Goal: Answer question/provide support

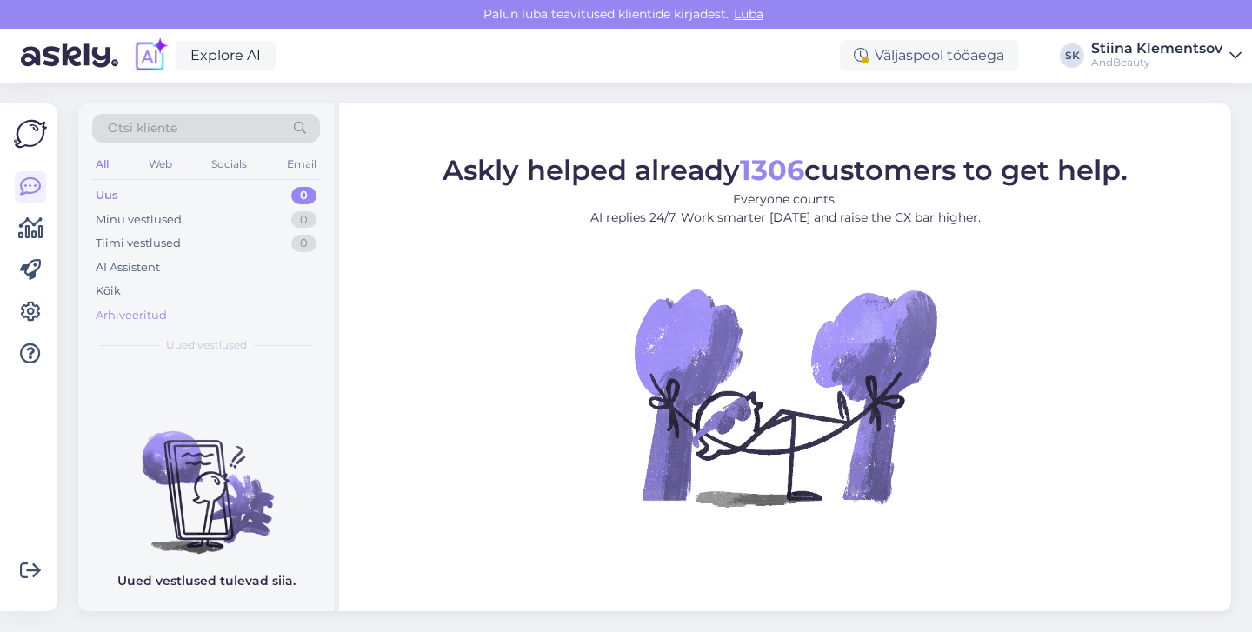
drag, startPoint x: 115, startPoint y: 290, endPoint x: 161, endPoint y: 304, distance: 48.1
click at [115, 290] on div "Kõik" at bounding box center [108, 291] width 25 height 17
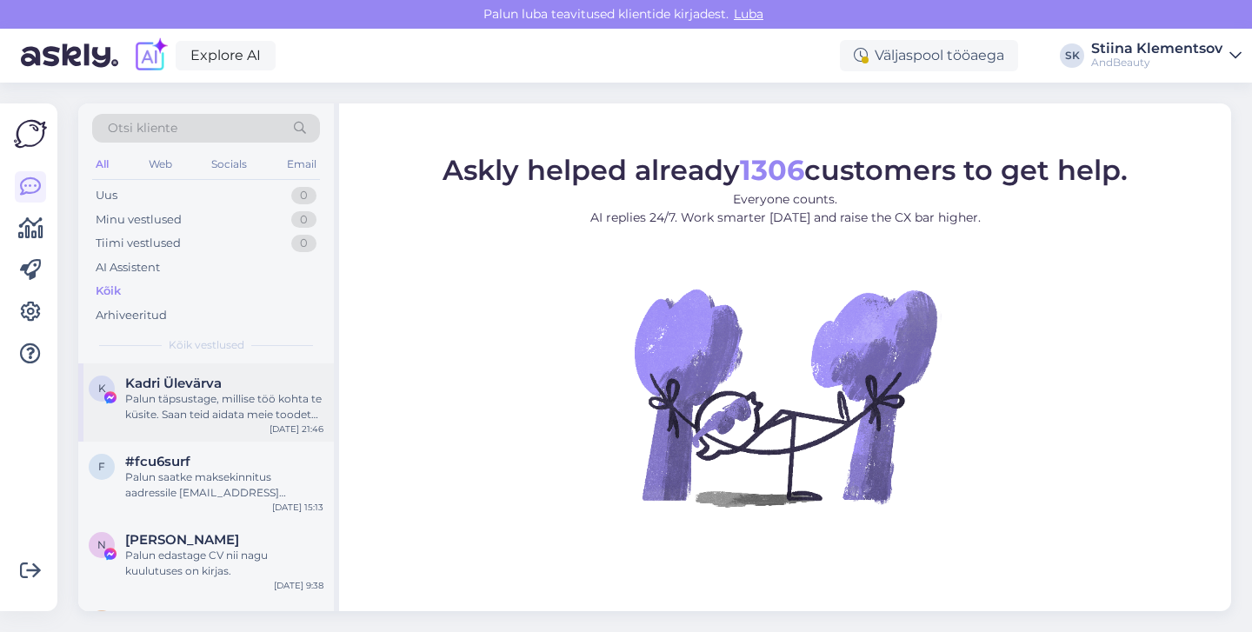
click at [227, 417] on div "Palun täpsustage, millise töö kohta te küsite. Saan teid aidata meie toodete ja…" at bounding box center [224, 406] width 198 height 31
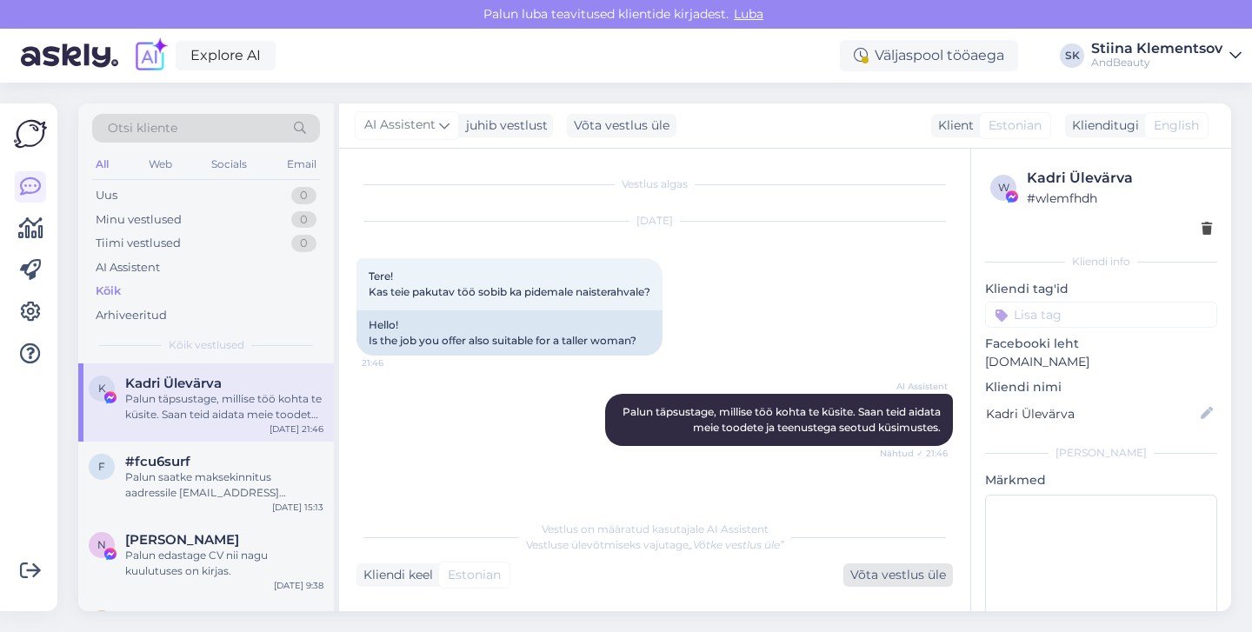
click at [891, 573] on div "Võta vestlus üle" at bounding box center [898, 574] width 110 height 23
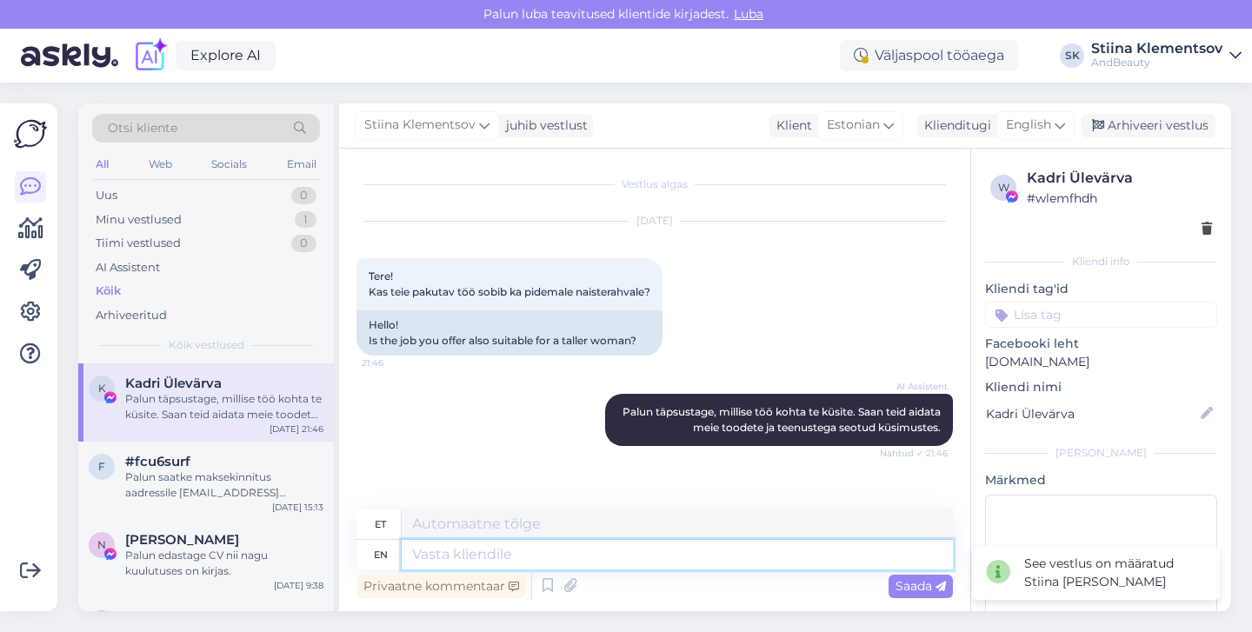
click at [598, 550] on textarea at bounding box center [677, 555] width 551 height 30
click at [1020, 118] on span "English" at bounding box center [1028, 125] width 45 height 19
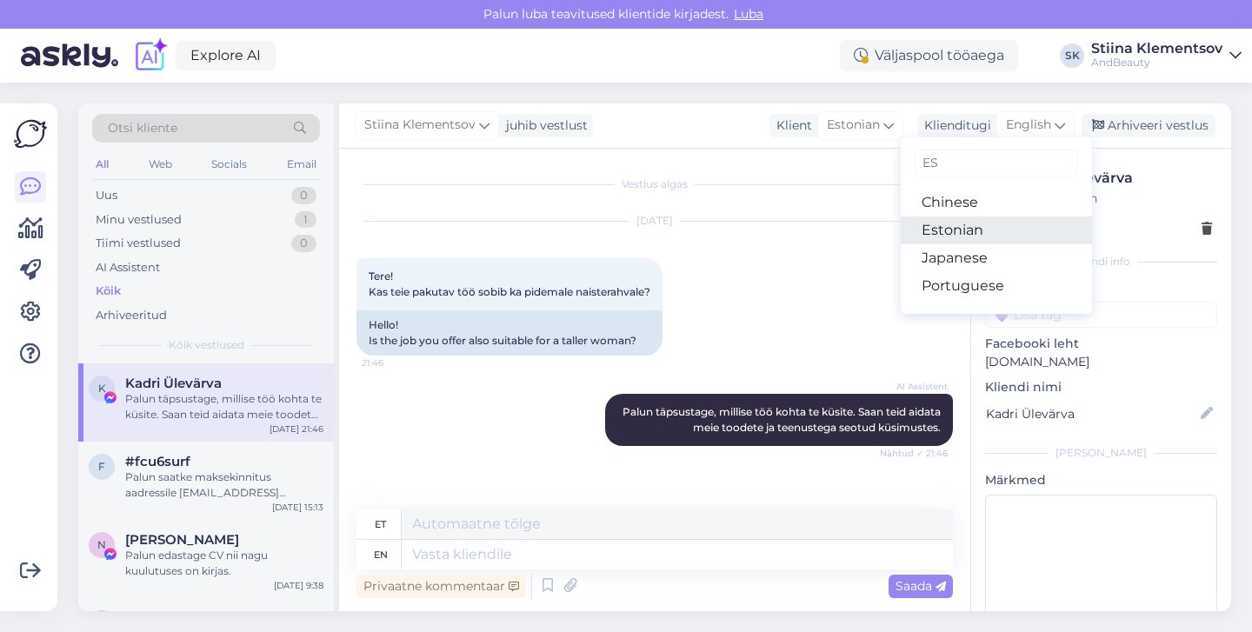
type input "ES"
click at [974, 230] on link "Estonian" at bounding box center [996, 231] width 191 height 28
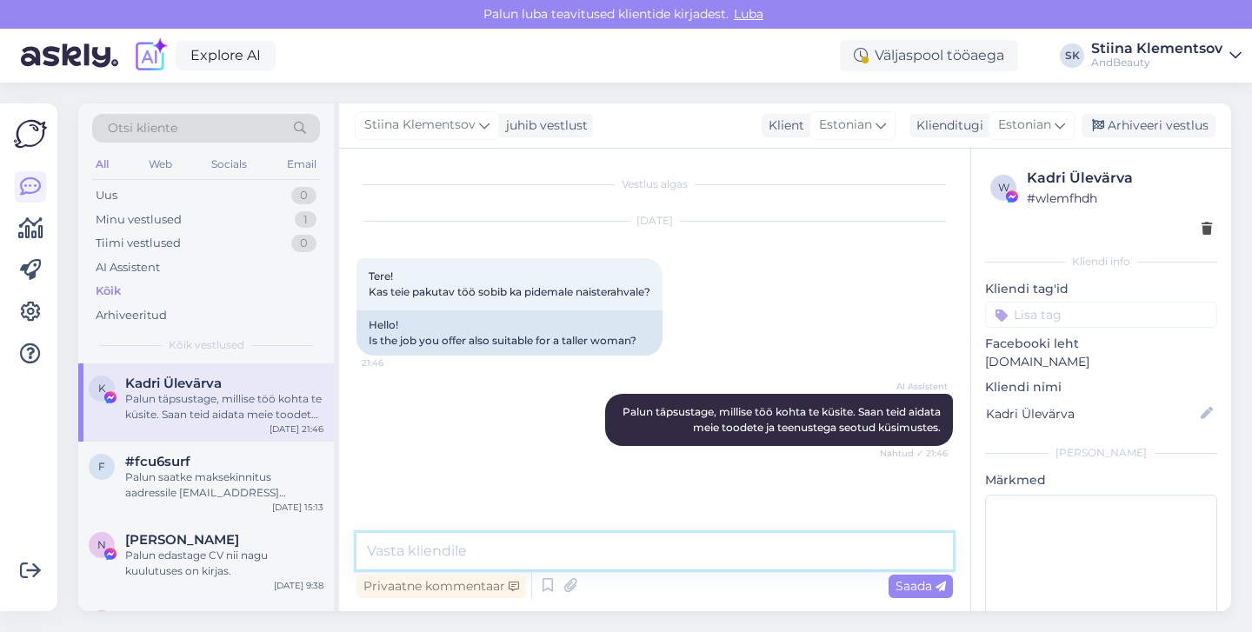
click at [561, 548] on textarea at bounding box center [655, 551] width 597 height 37
type textarea "M"
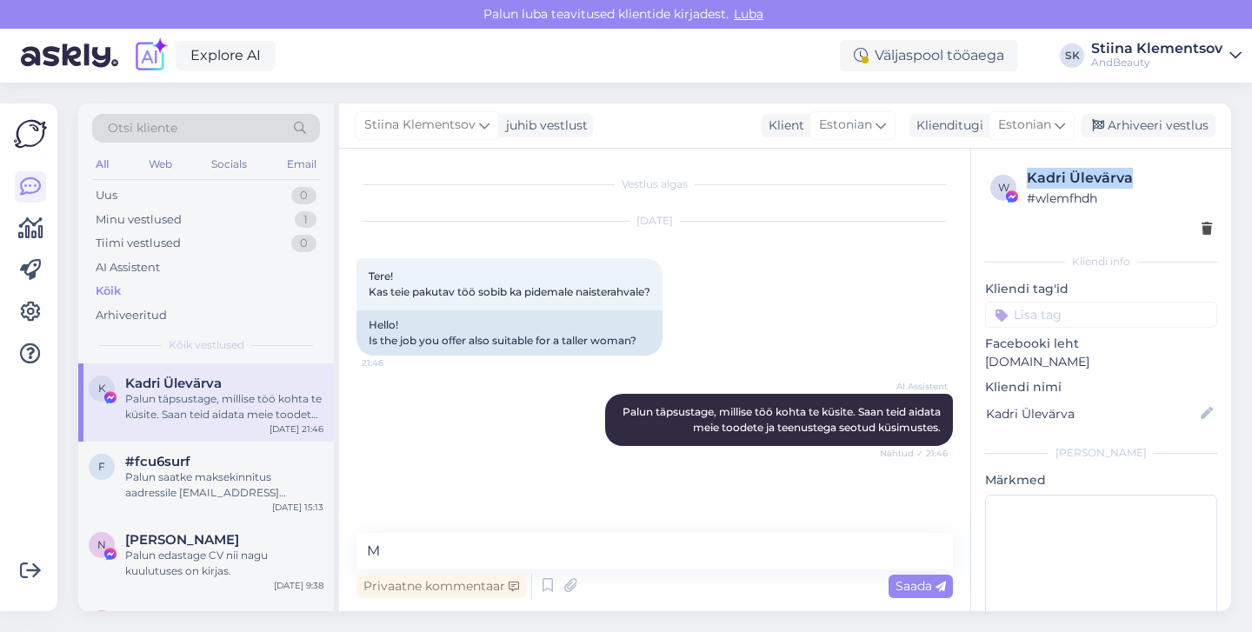
drag, startPoint x: 1137, startPoint y: 183, endPoint x: 1027, endPoint y: 184, distance: 109.6
click at [1027, 184] on div "Kadri Ülevärva" at bounding box center [1119, 178] width 185 height 21
copy div "Kadri Ülevärva"
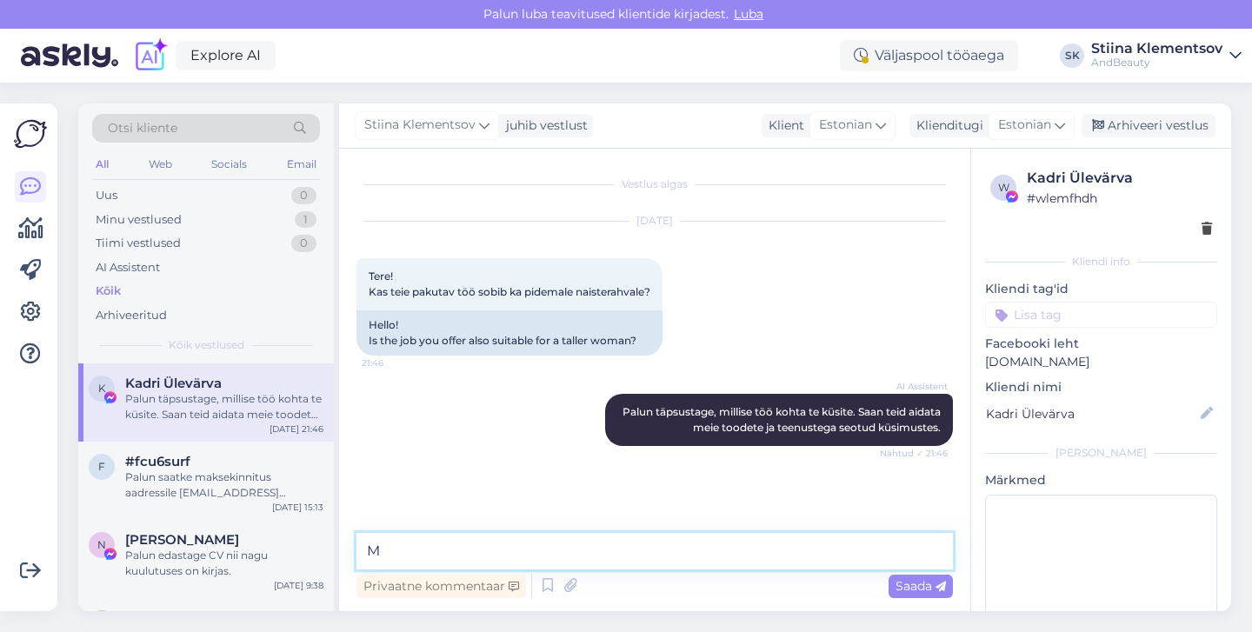
click at [499, 545] on textarea "M" at bounding box center [655, 551] width 597 height 37
type textarea "P"
click at [191, 533] on span "[PERSON_NAME]" at bounding box center [182, 540] width 114 height 16
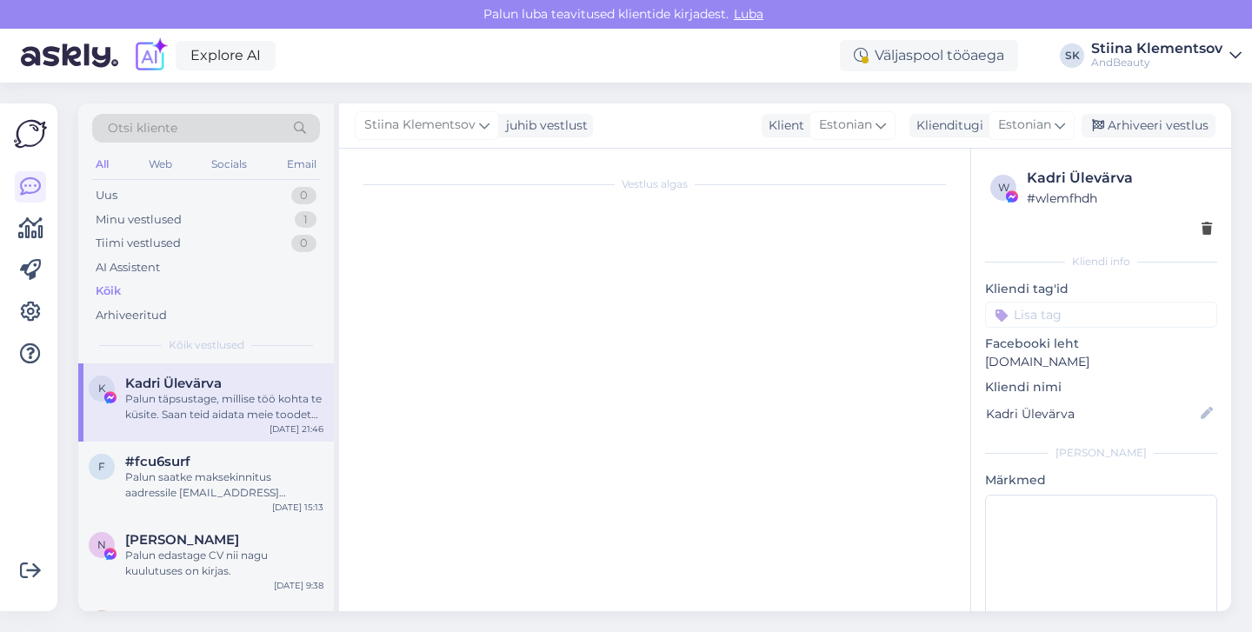
scroll to position [385, 0]
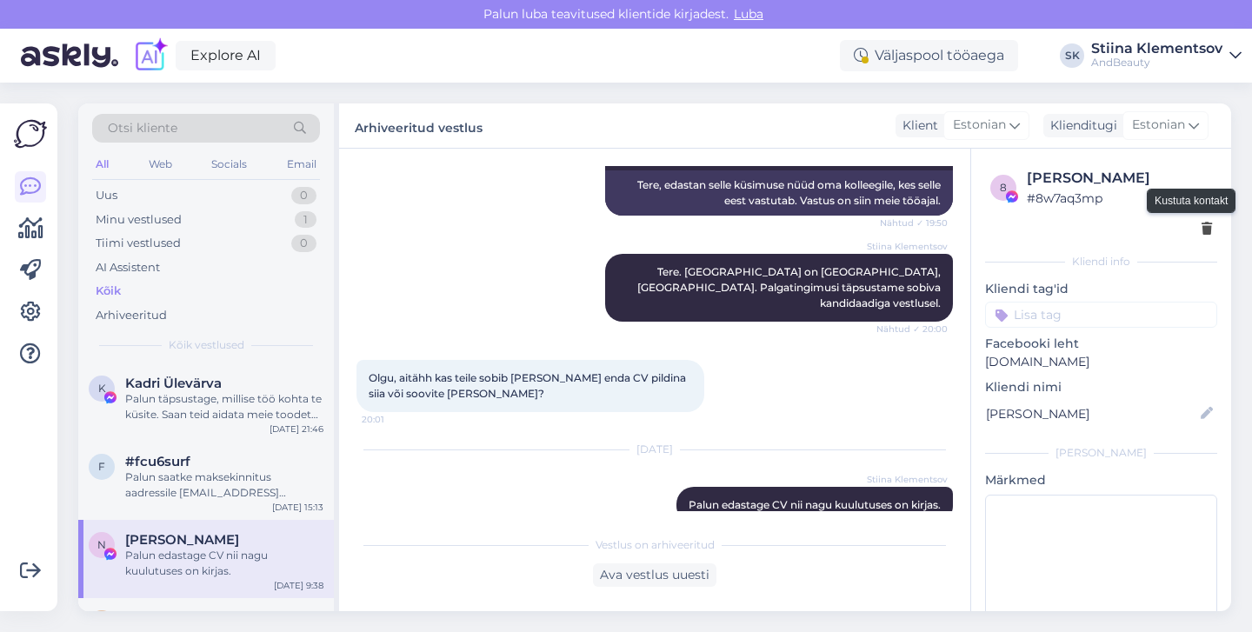
click at [1202, 224] on icon at bounding box center [1207, 229] width 10 height 12
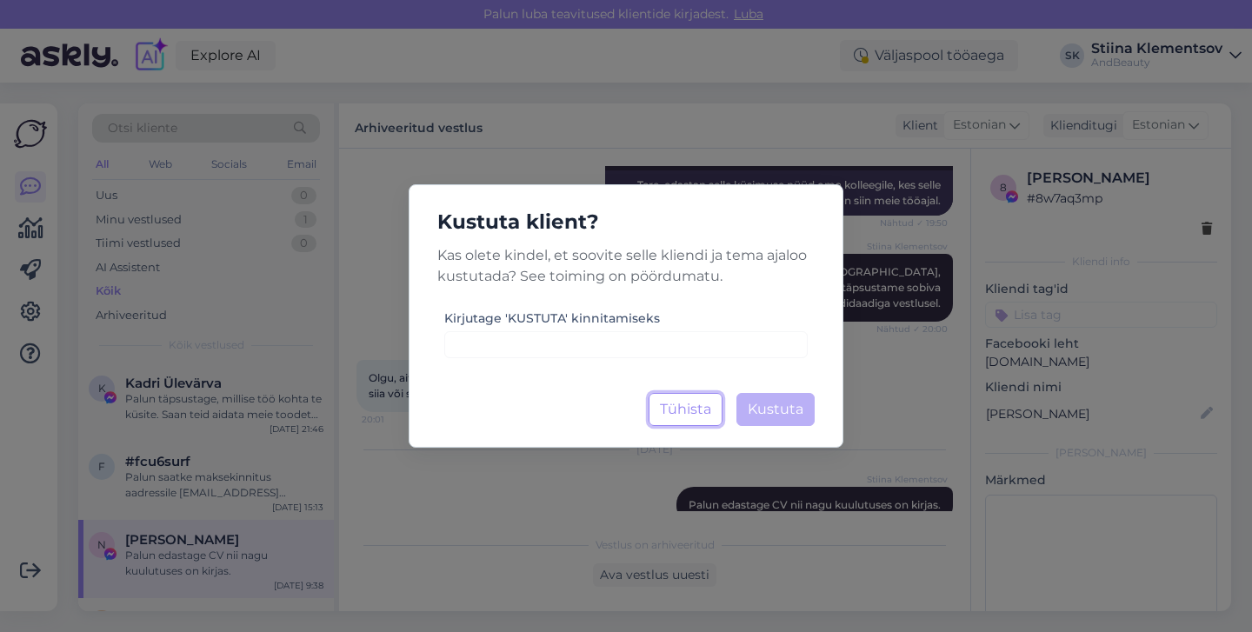
drag, startPoint x: 684, startPoint y: 420, endPoint x: 942, endPoint y: 351, distance: 266.4
click at [684, 420] on button "Tühista" at bounding box center [686, 409] width 74 height 33
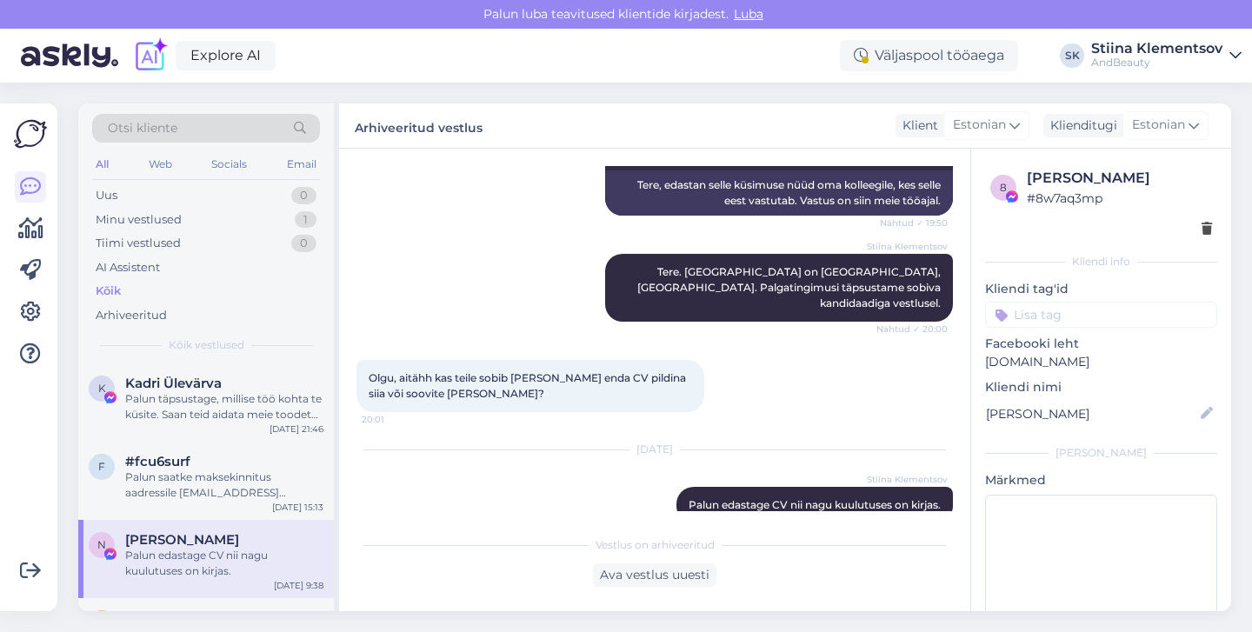
click at [110, 167] on div "All" at bounding box center [102, 164] width 20 height 23
